Goal: Browse casually

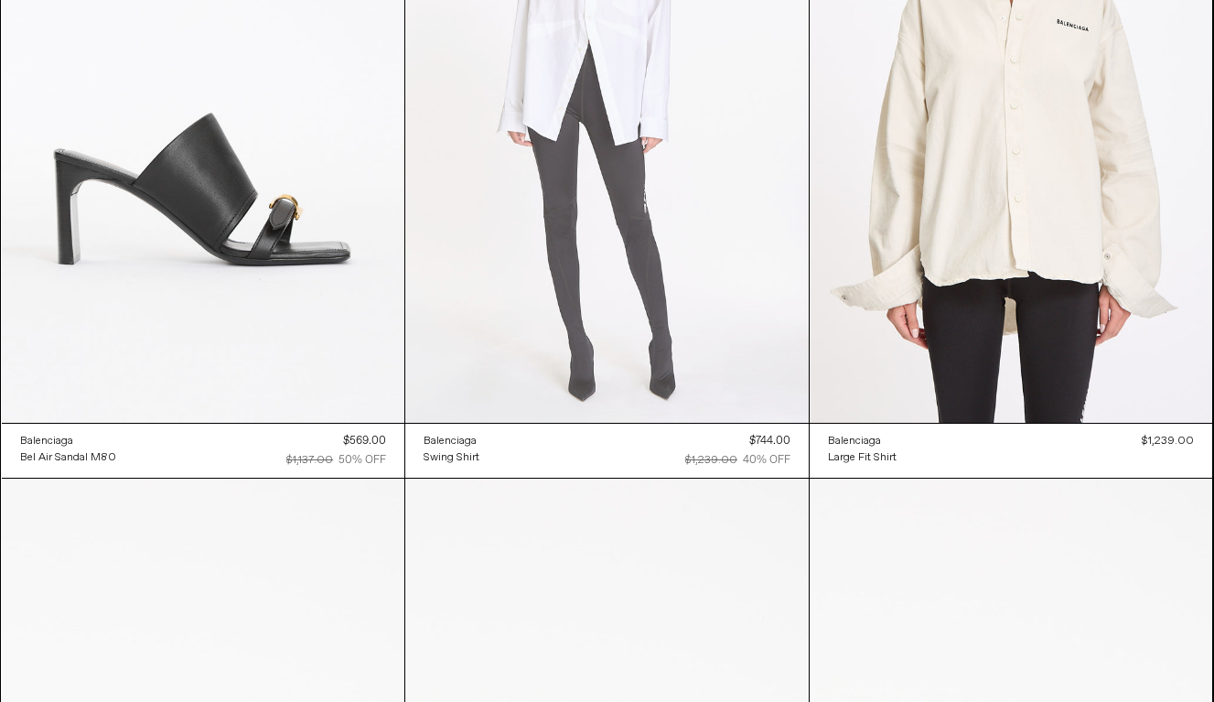
click at [609, 356] on at bounding box center [606, 120] width 403 height 605
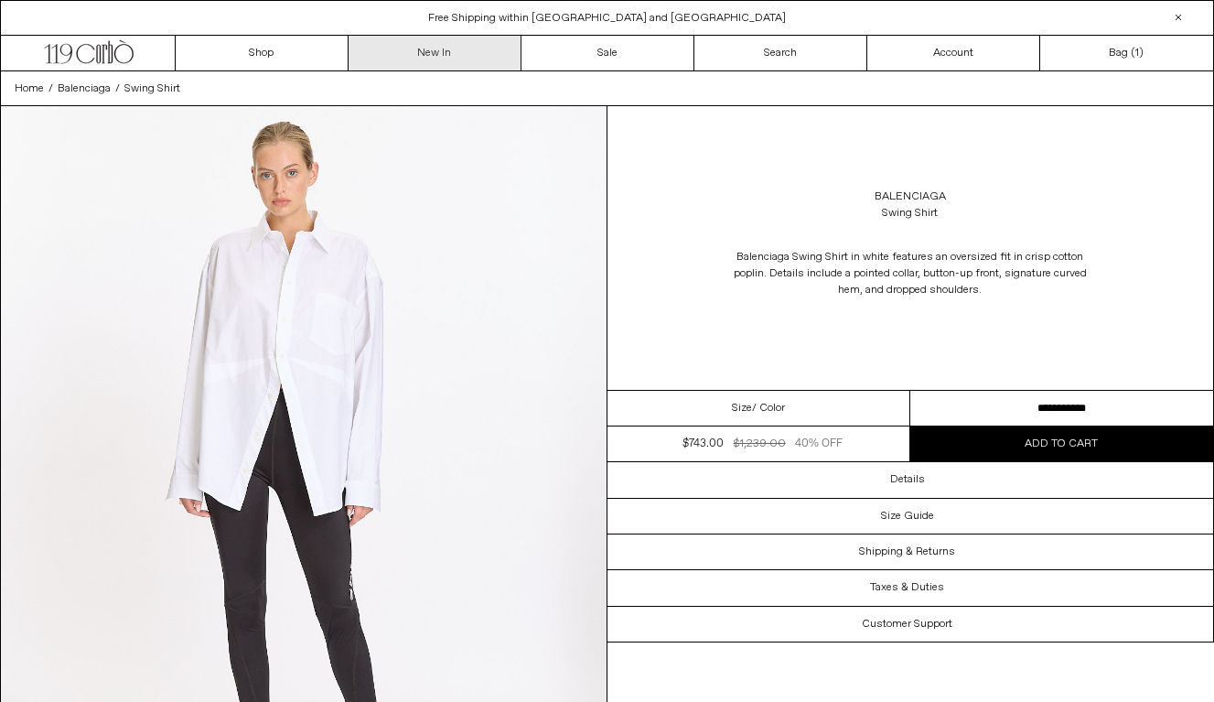
click at [448, 54] on link "New In" at bounding box center [435, 53] width 173 height 35
